Goal: Transaction & Acquisition: Purchase product/service

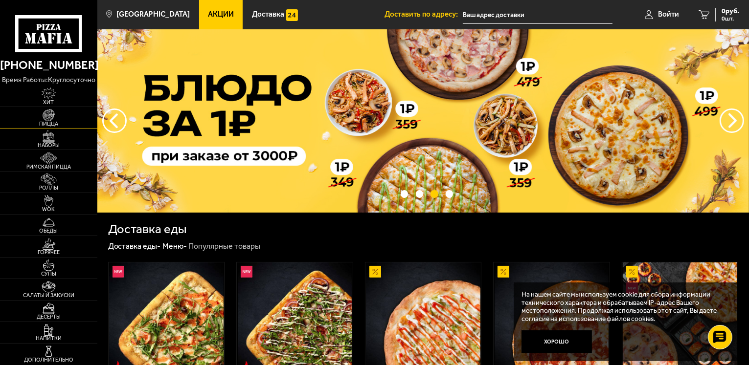
click at [53, 117] on img at bounding box center [49, 115] width 30 height 12
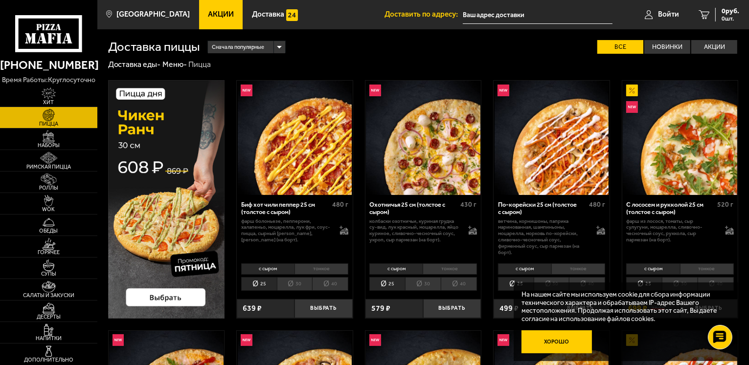
click at [546, 344] on button "Хорошо" at bounding box center [556, 342] width 70 height 23
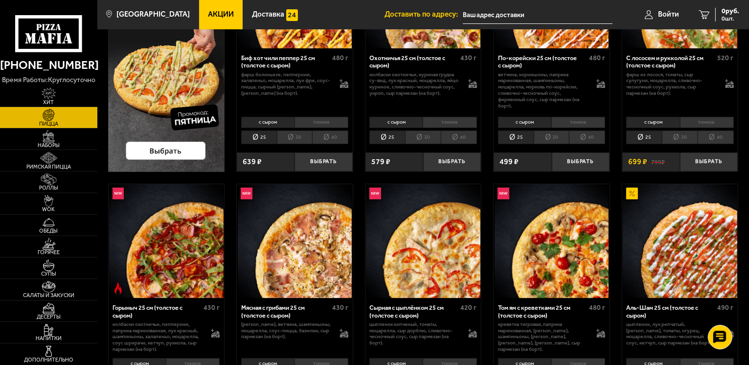
scroll to position [196, 0]
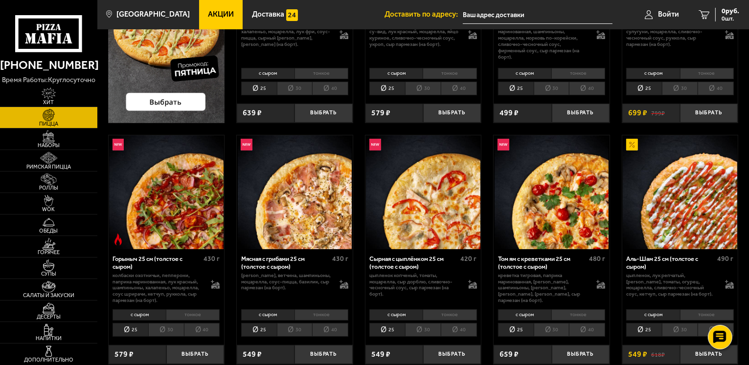
click at [458, 315] on li "тонкое" at bounding box center [450, 315] width 54 height 11
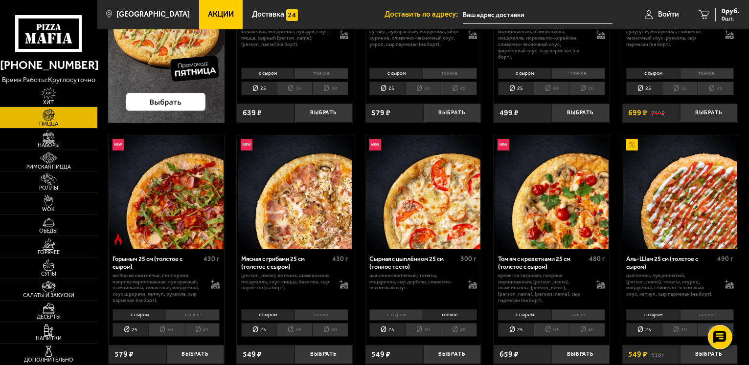
click at [389, 314] on li "с сыром" at bounding box center [395, 315] width 53 height 11
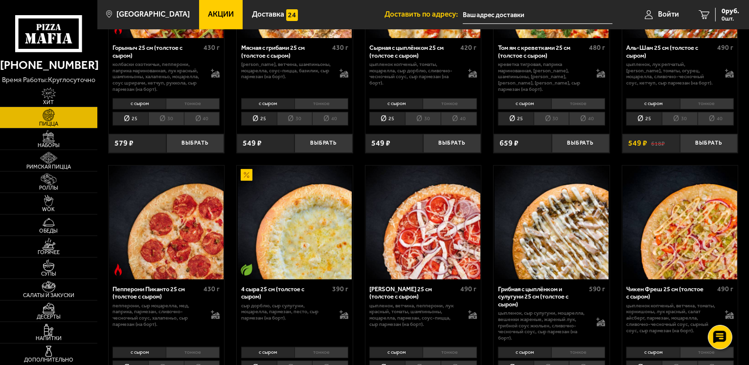
scroll to position [440, 0]
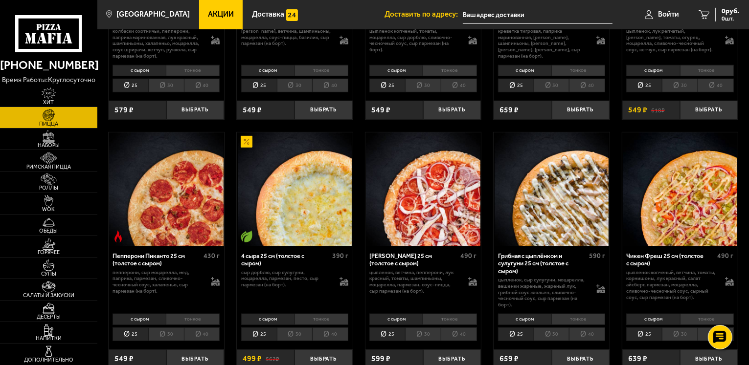
click at [318, 318] on li "тонкое" at bounding box center [321, 319] width 54 height 11
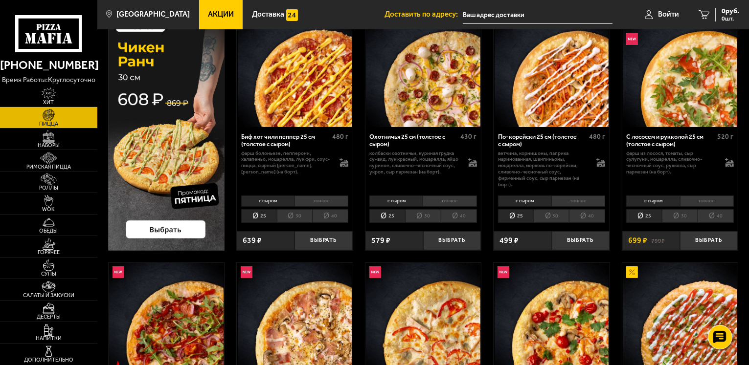
scroll to position [0, 0]
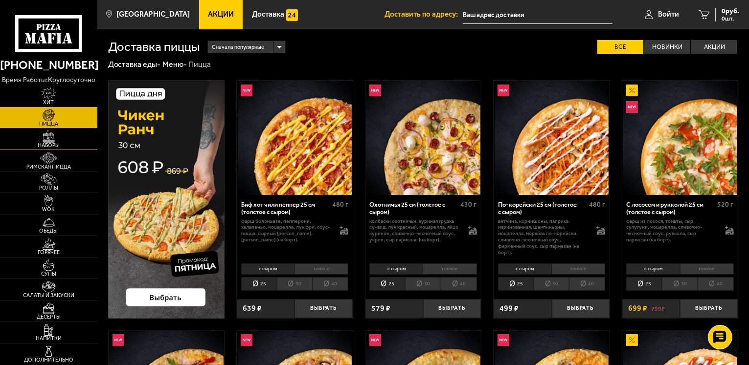
click at [59, 140] on img at bounding box center [49, 137] width 30 height 12
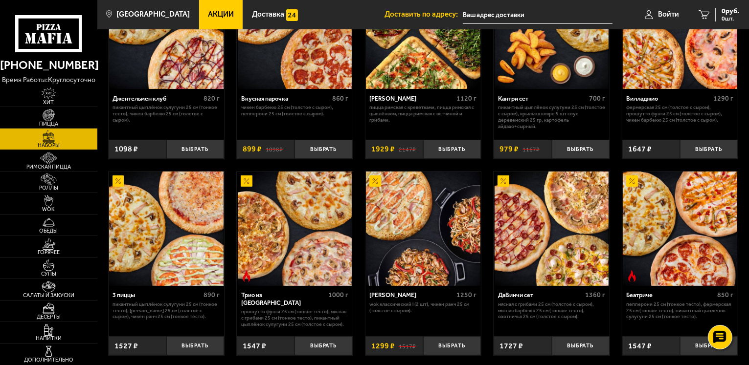
scroll to position [147, 0]
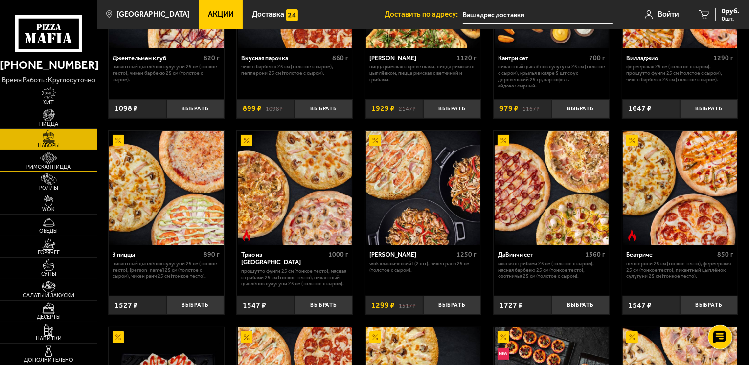
click at [51, 165] on span "Римская пицца" at bounding box center [48, 166] width 97 height 5
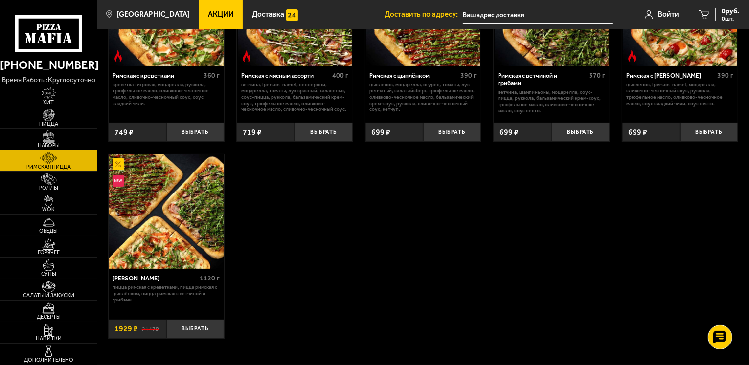
scroll to position [147, 0]
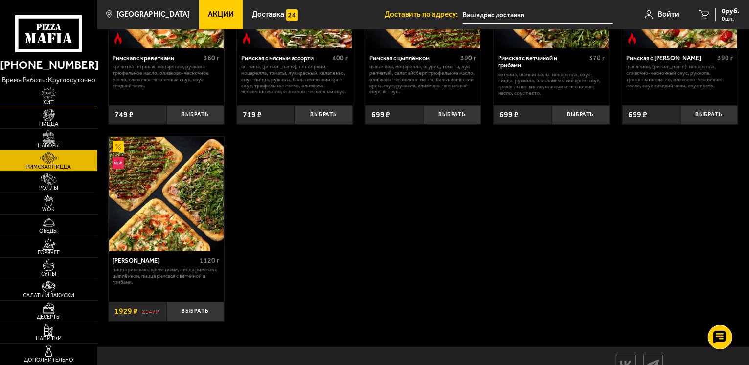
click at [56, 104] on span "Хит" at bounding box center [48, 102] width 97 height 5
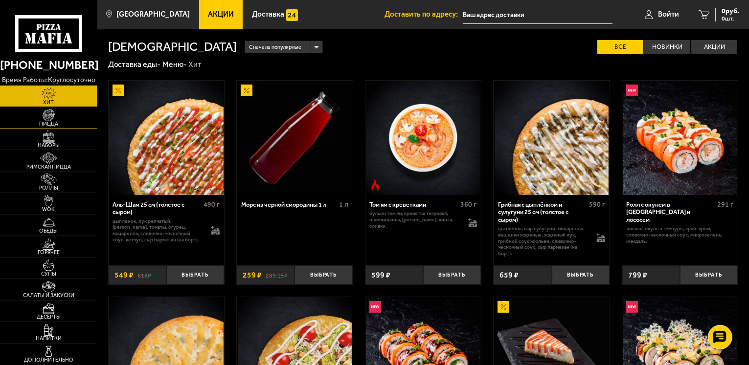
click at [38, 123] on span "Пицца" at bounding box center [48, 123] width 97 height 5
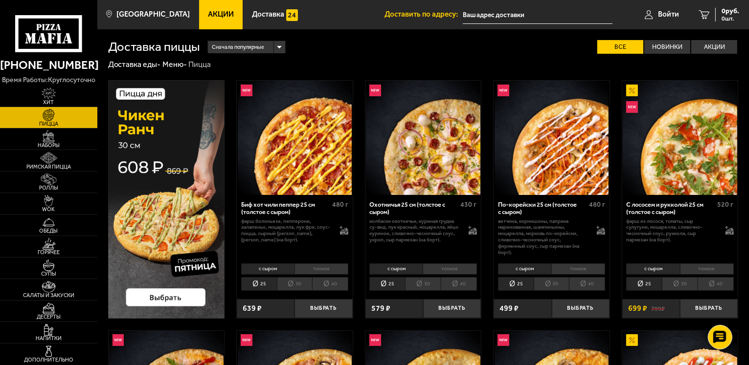
click at [328, 267] on li "тонкое" at bounding box center [321, 269] width 54 height 11
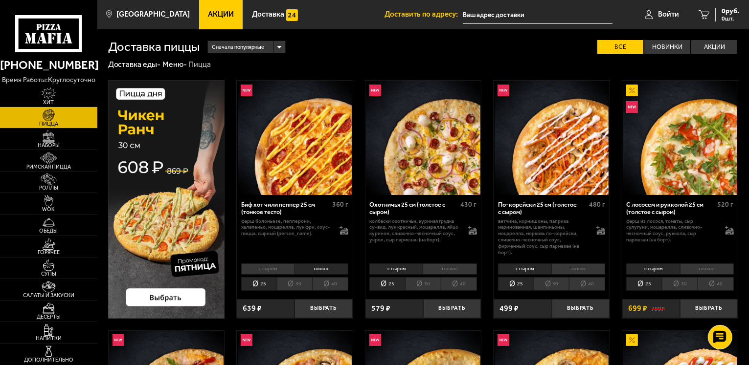
click at [253, 269] on li "с сыром" at bounding box center [267, 269] width 53 height 11
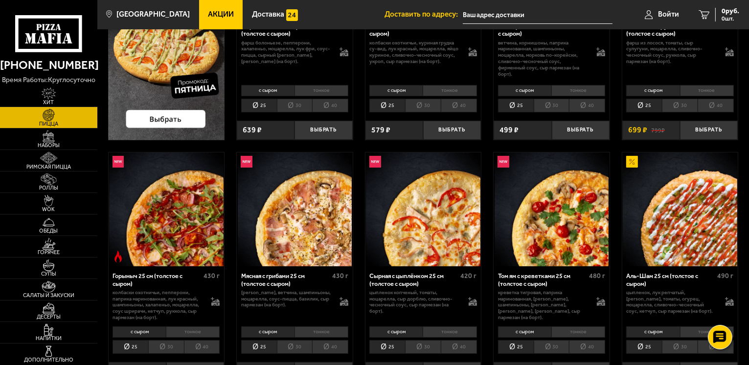
scroll to position [196, 0]
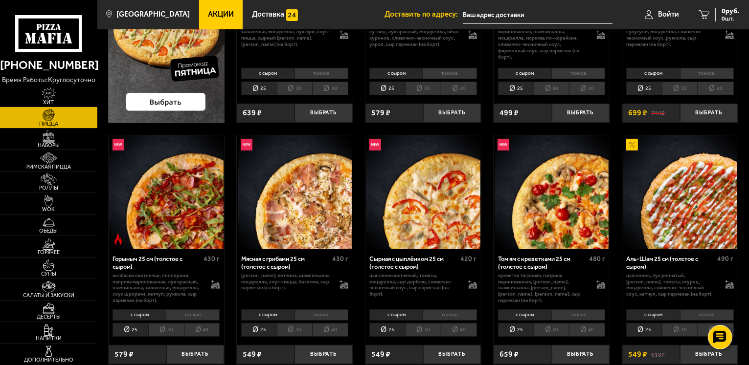
click at [463, 315] on li "тонкое" at bounding box center [450, 315] width 54 height 11
